Goal: Information Seeking & Learning: Check status

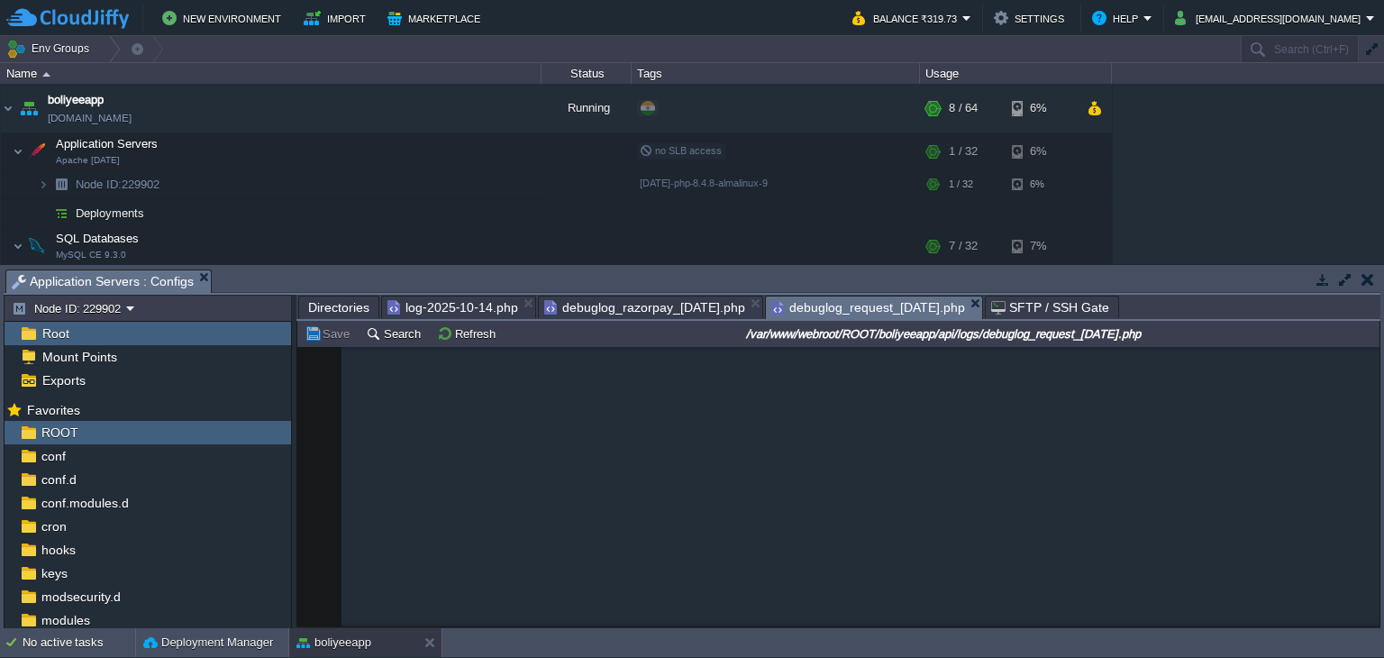
scroll to position [810, 0]
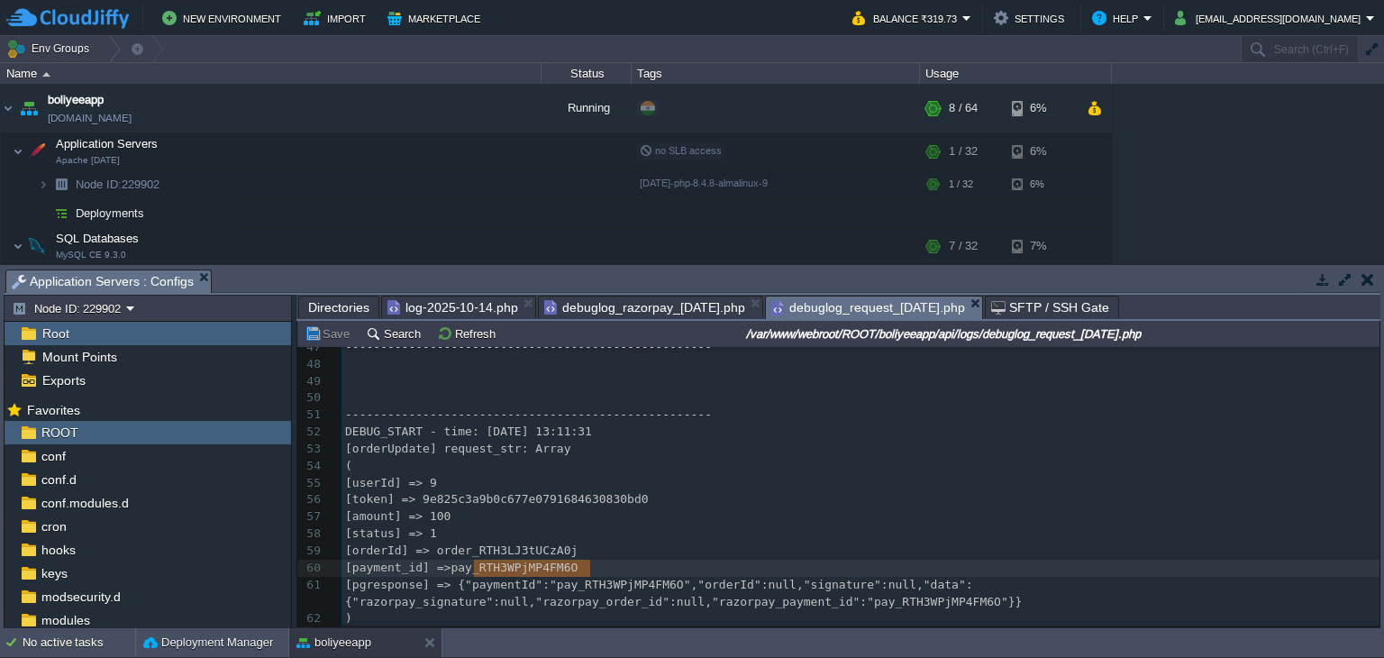
type textarea "payment_id"
click at [459, 309] on span "log-2025-10-14.php" at bounding box center [452, 307] width 131 height 22
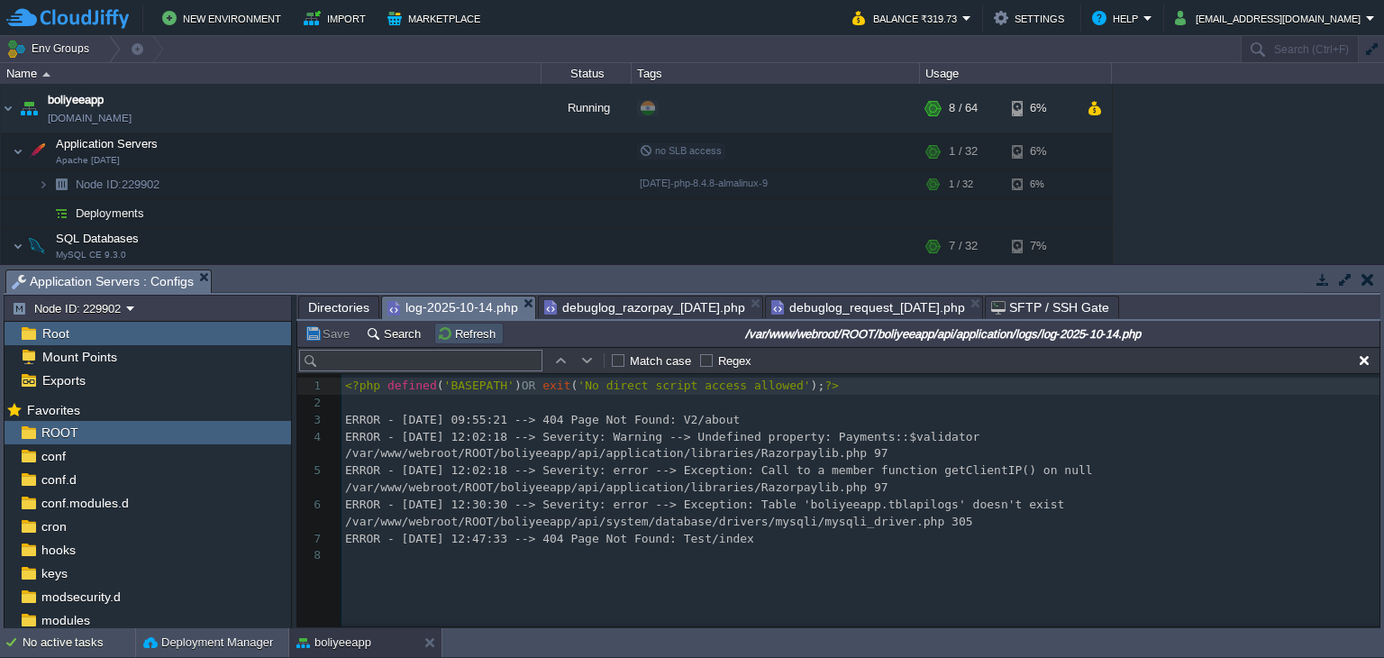
click at [469, 338] on button "Refresh" at bounding box center [469, 333] width 64 height 16
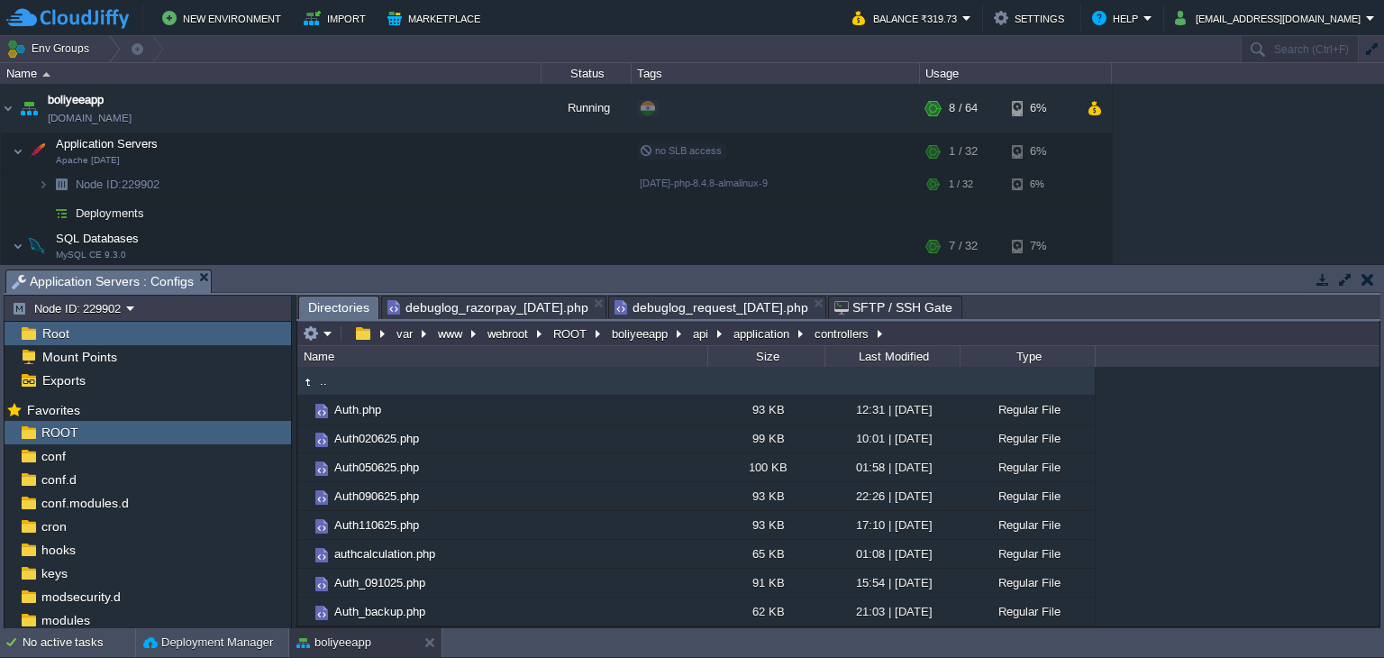
click at [533, 302] on span "debuglog_razorpay_[DATE].php" at bounding box center [487, 307] width 201 height 22
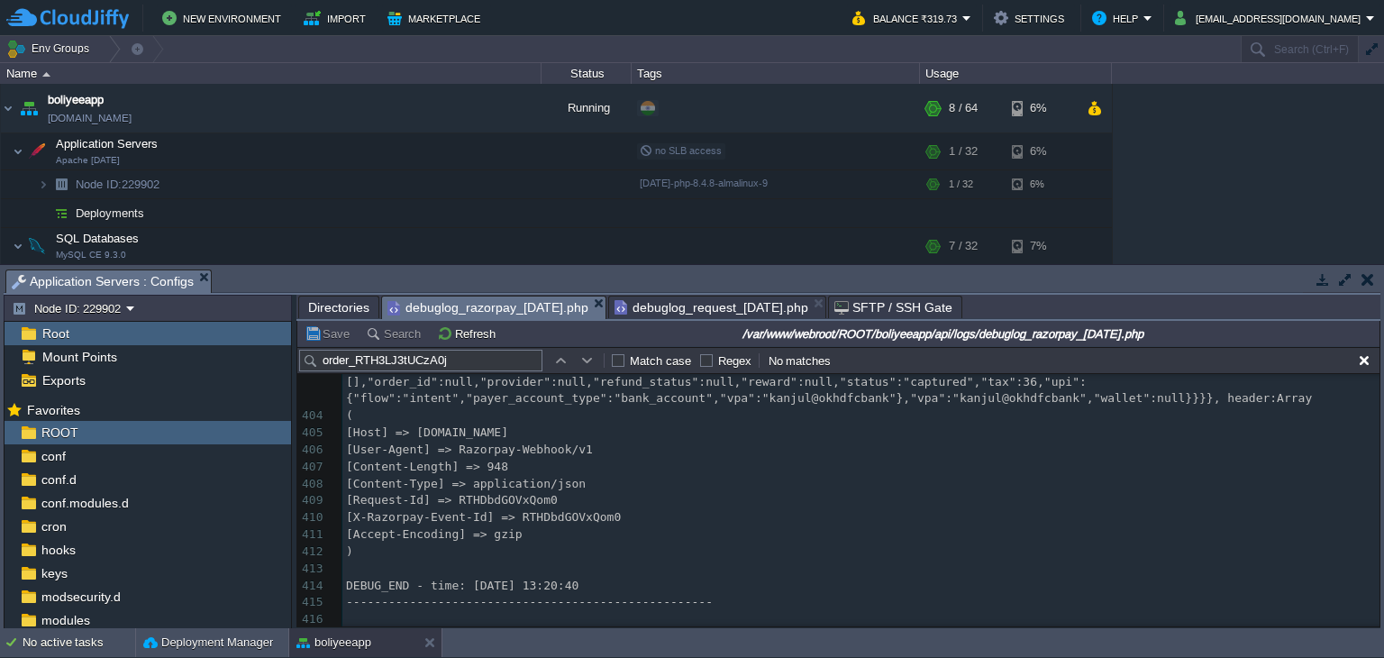
scroll to position [7741, 0]
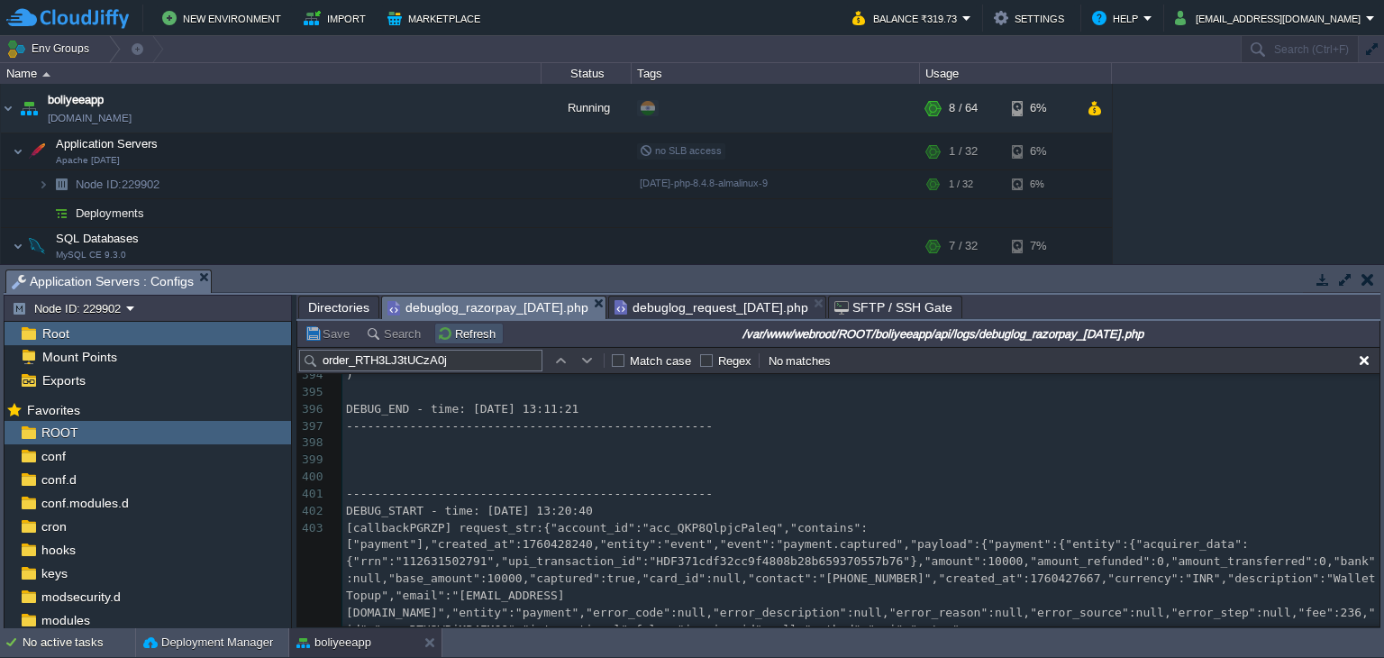
click at [479, 336] on button "Refresh" at bounding box center [469, 333] width 64 height 16
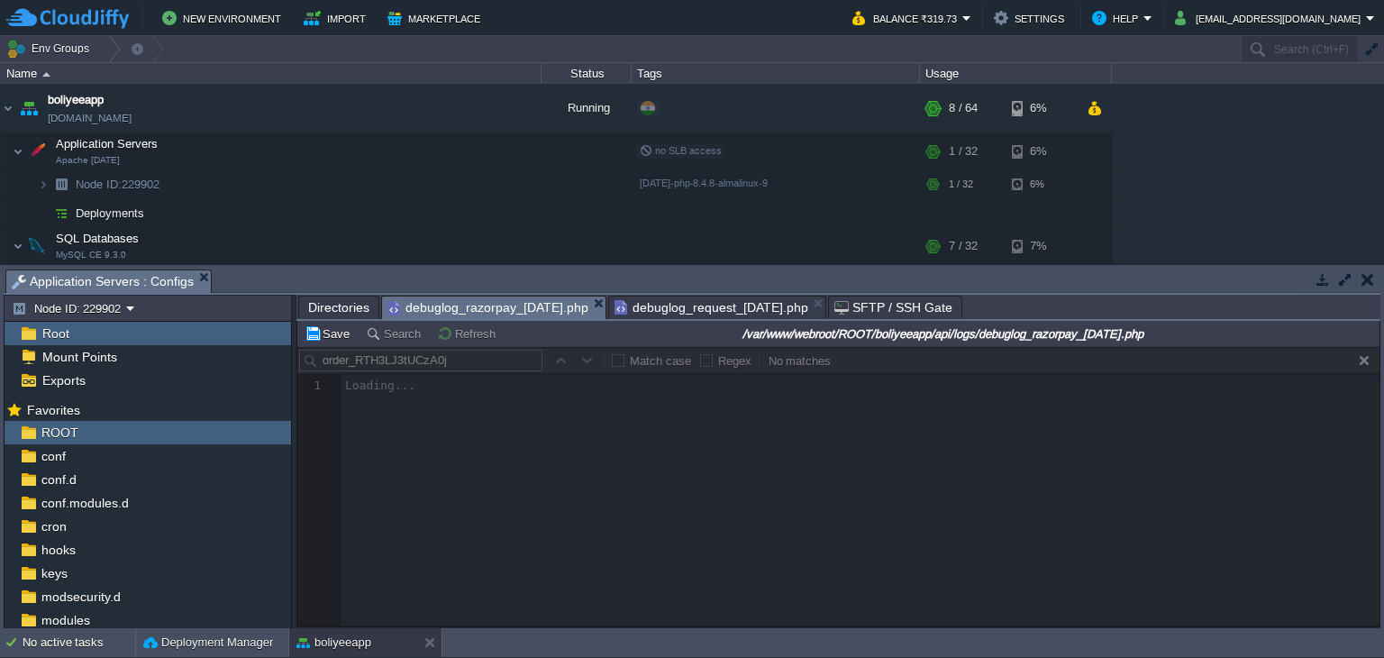
scroll to position [0, 0]
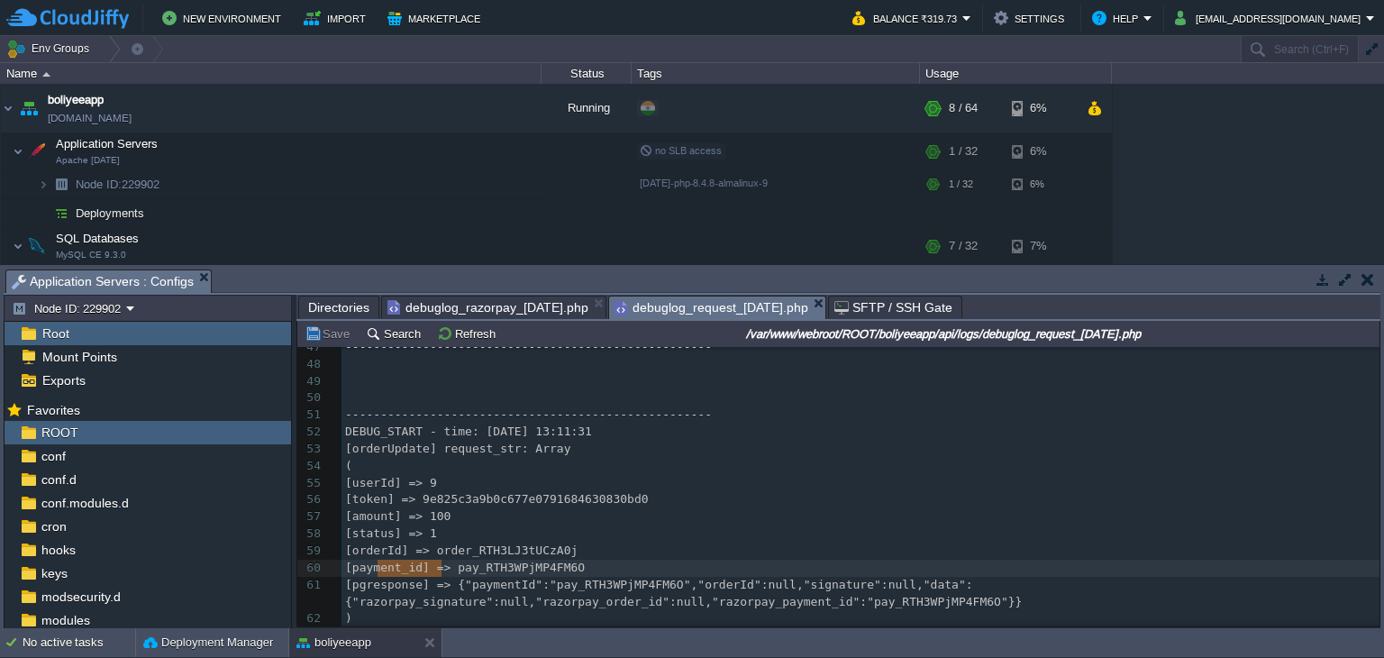
click at [714, 308] on span "debuglog_request_[DATE].php" at bounding box center [711, 307] width 194 height 23
click at [479, 333] on button "Refresh" at bounding box center [469, 333] width 64 height 16
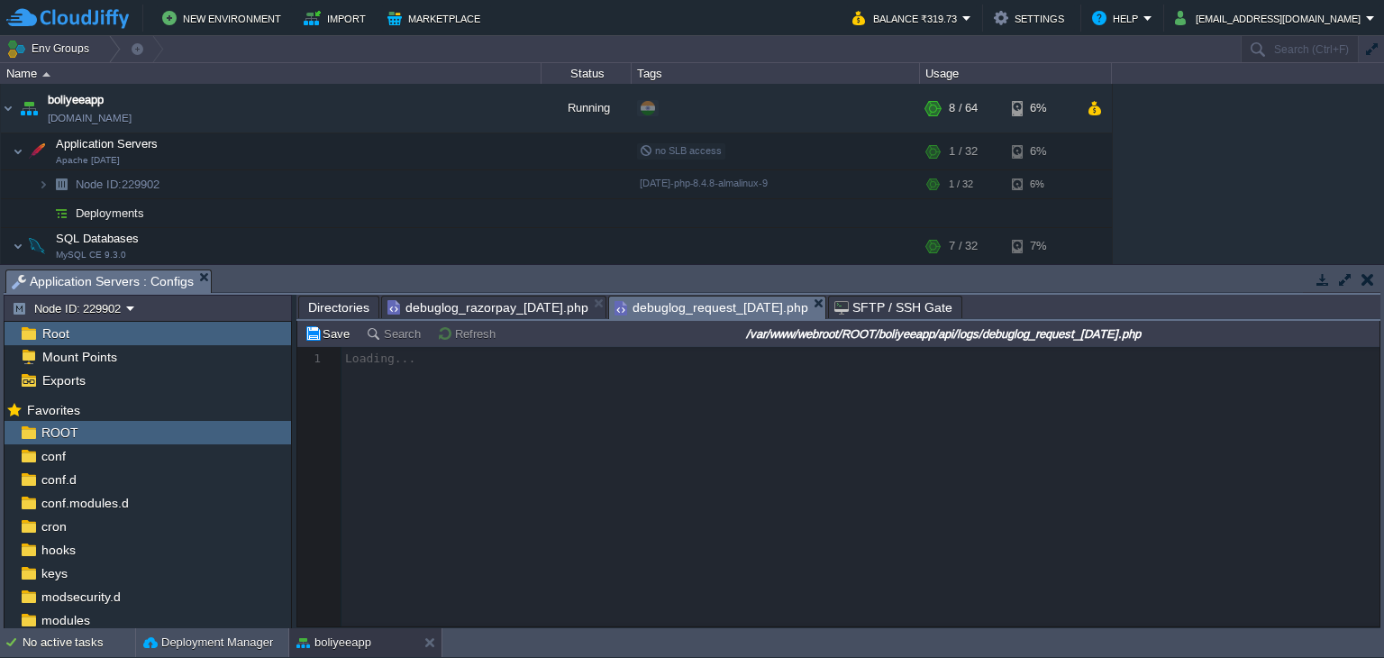
scroll to position [4144, 0]
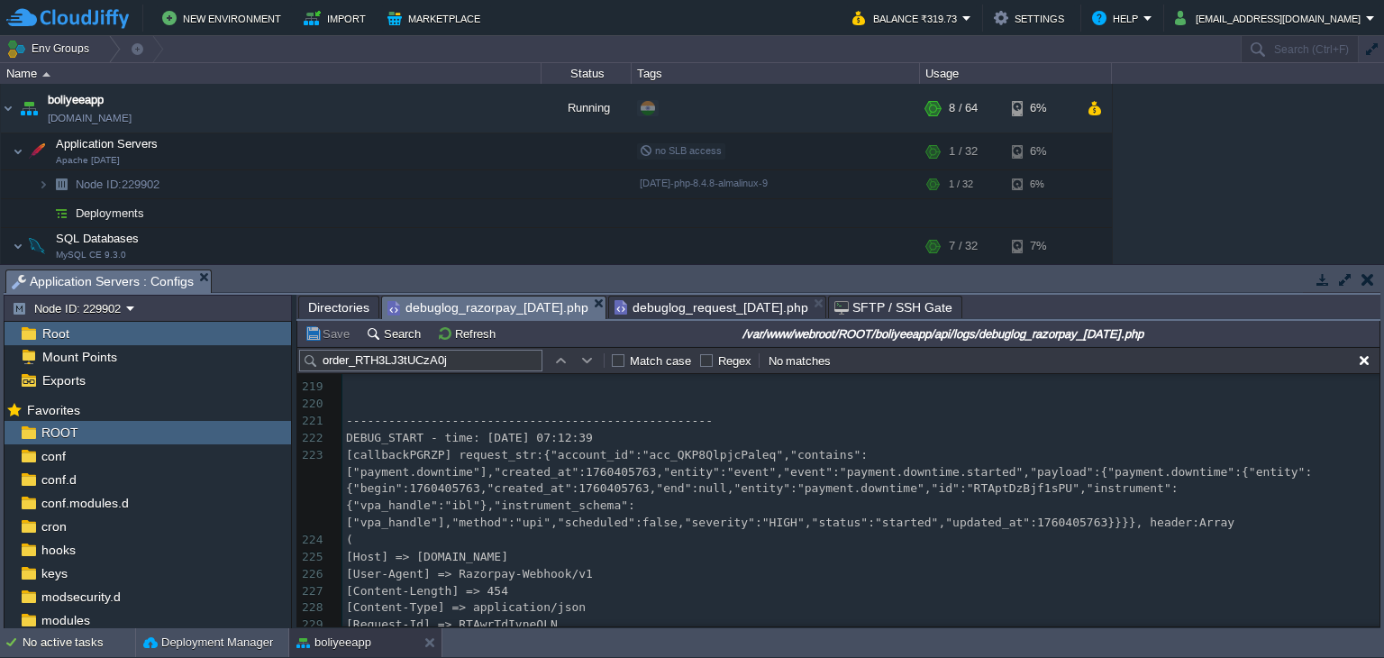
click at [519, 304] on span "debuglog_razorpay_[DATE].php" at bounding box center [487, 307] width 201 height 23
click at [670, 304] on span "debuglog_request_[DATE].php" at bounding box center [711, 307] width 194 height 22
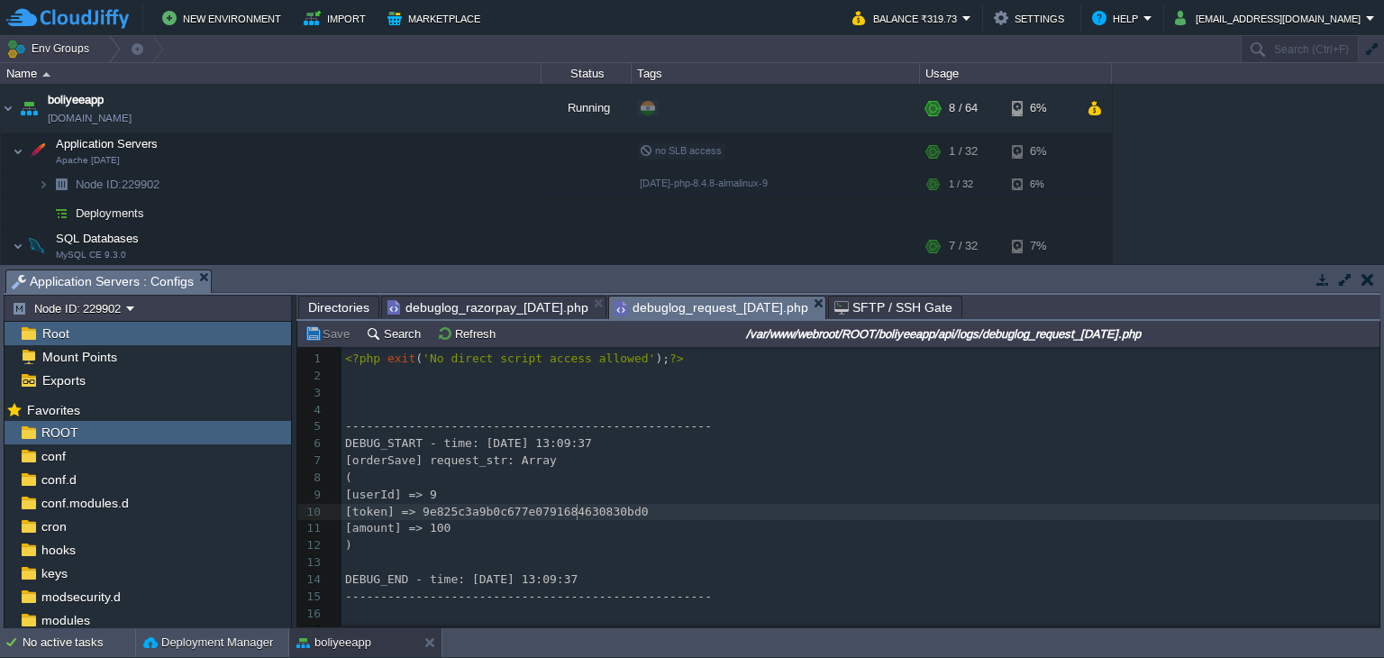
type textarea "9e825c3a9b0c677e0791684630830bd0"
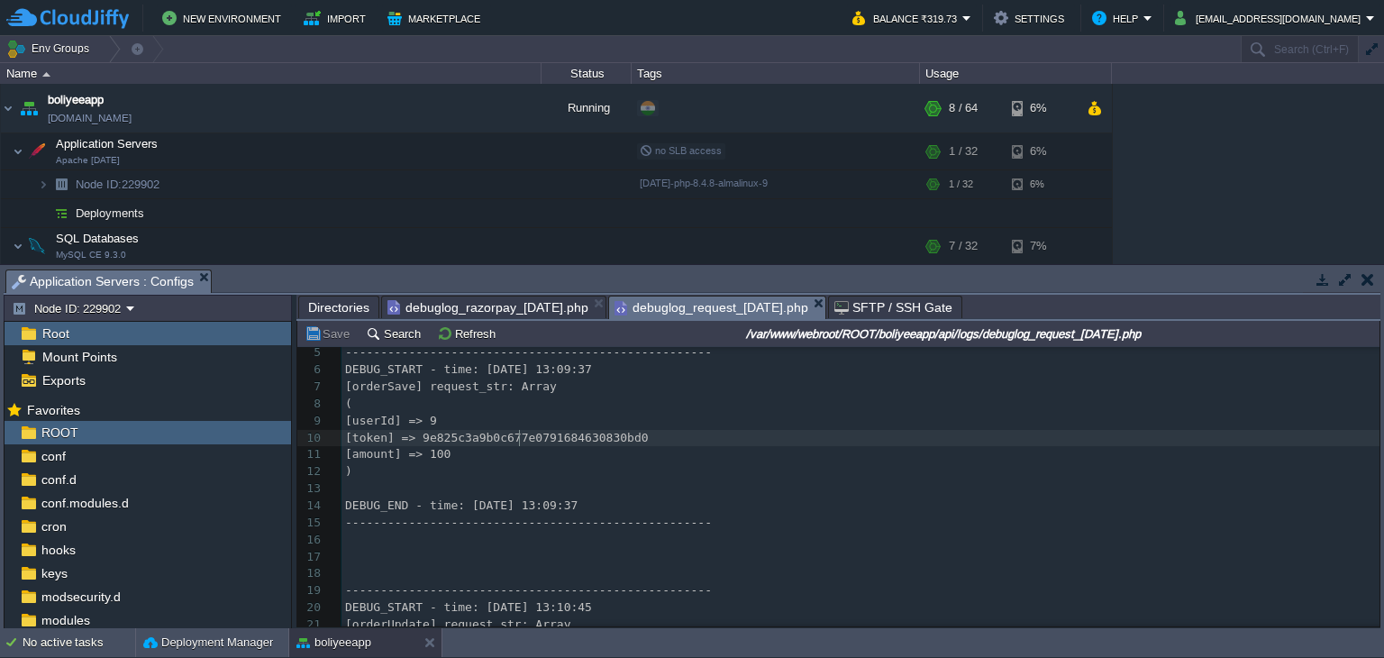
scroll to position [0, 0]
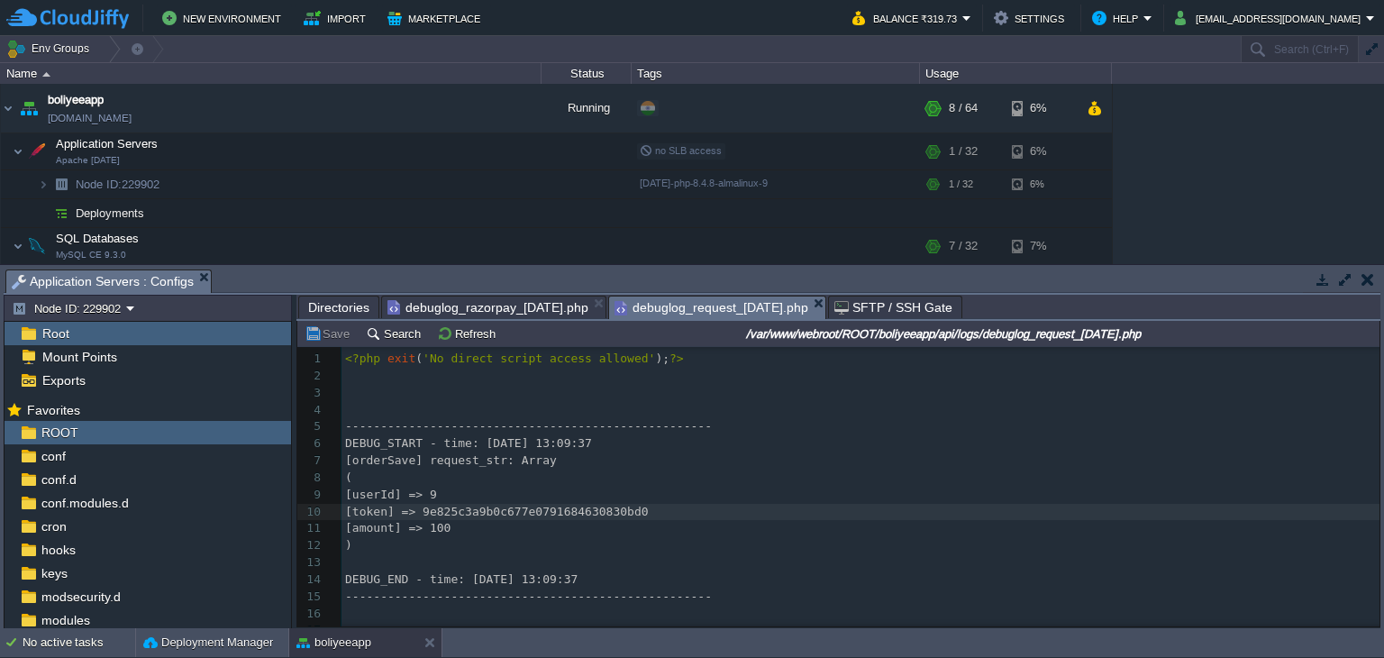
click at [520, 518] on span "[token] => 9e825c3a9b0c677e0791684630830bd0" at bounding box center [497, 512] width 304 height 14
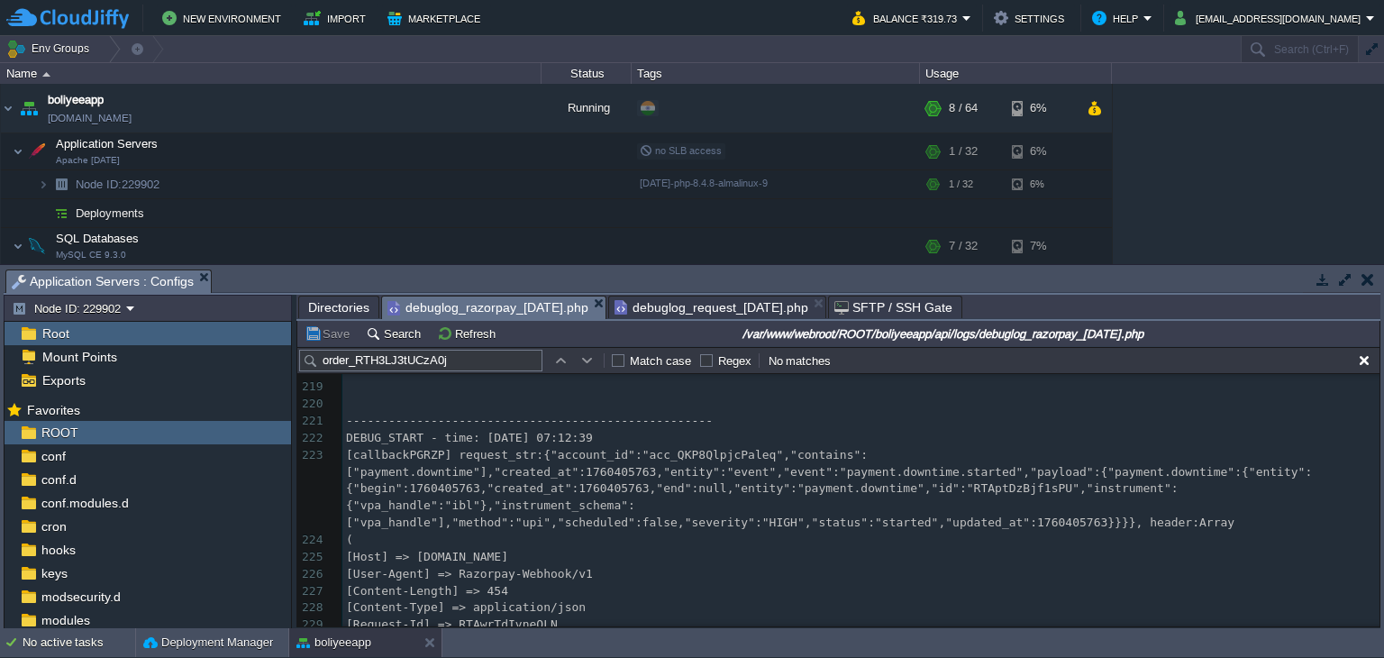
click at [515, 296] on div "debuglog_razorpay_[DATE].php" at bounding box center [493, 307] width 225 height 23
click at [479, 333] on button "Refresh" at bounding box center [469, 333] width 64 height 16
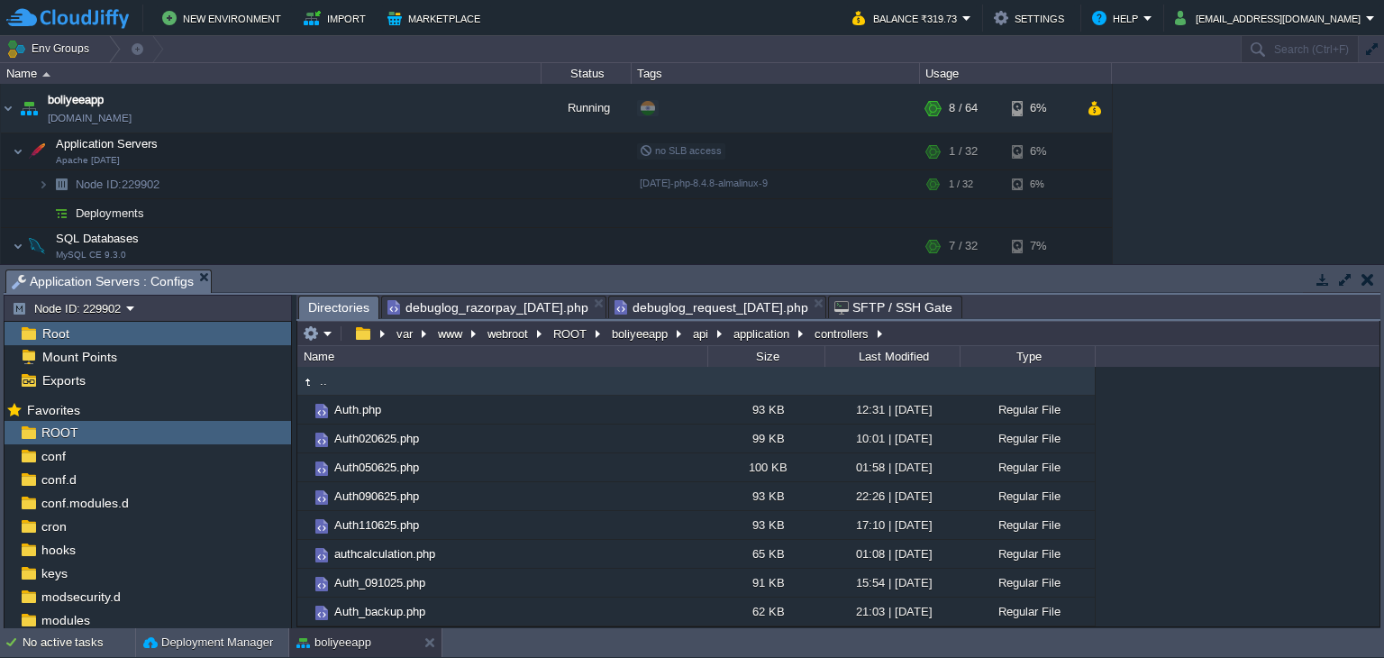
click at [335, 309] on span "Directories" at bounding box center [338, 307] width 61 height 23
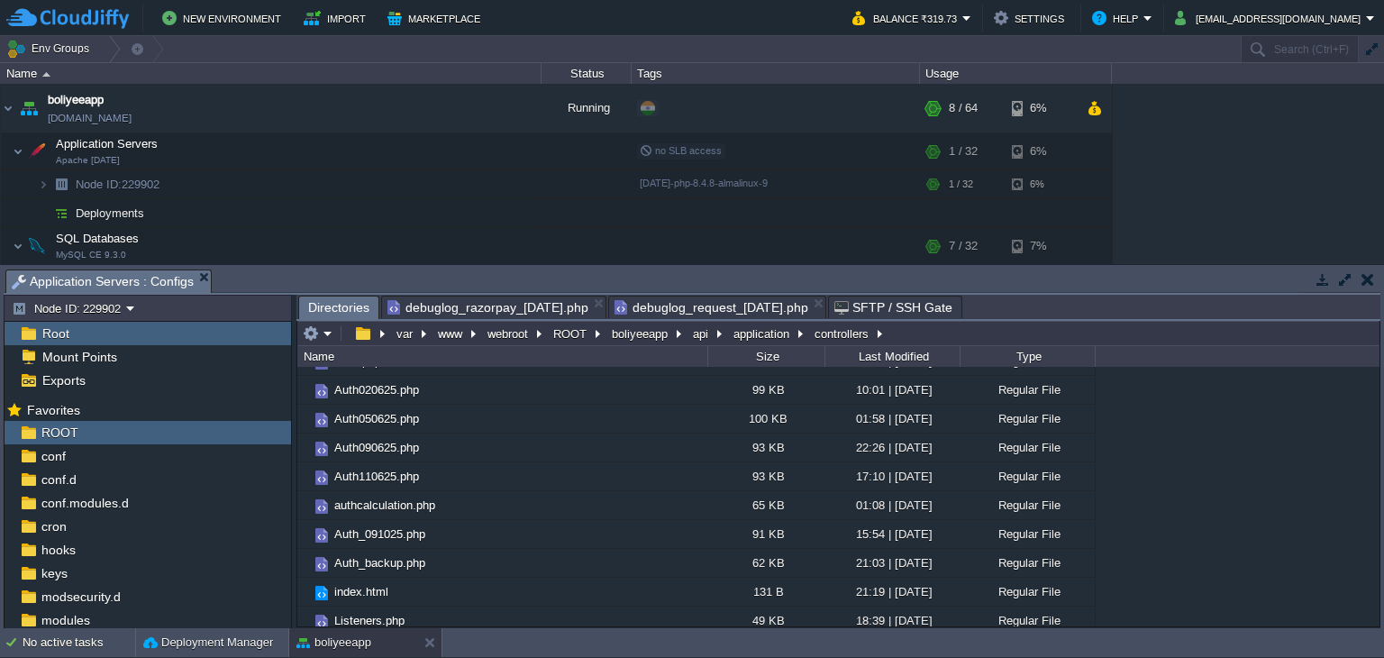
scroll to position [169, 0]
